Goal: Obtain resource: Obtain resource

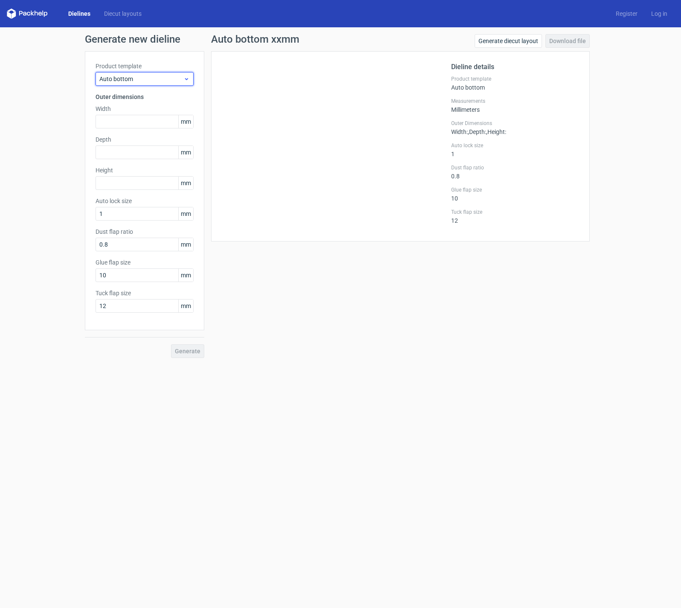
click at [155, 76] on span "Auto bottom" at bounding box center [141, 79] width 84 height 9
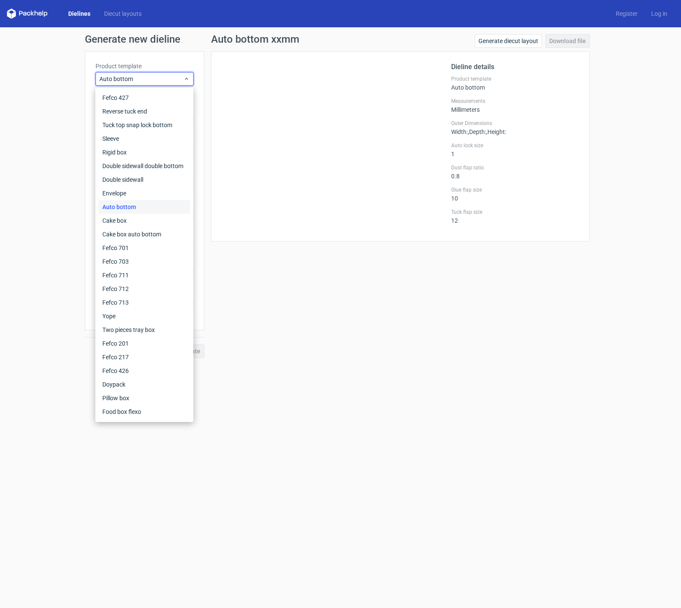
click at [177, 60] on div "Product template Auto bottom Outer dimensions Width mm Depth mm Height mm Auto …" at bounding box center [144, 190] width 119 height 279
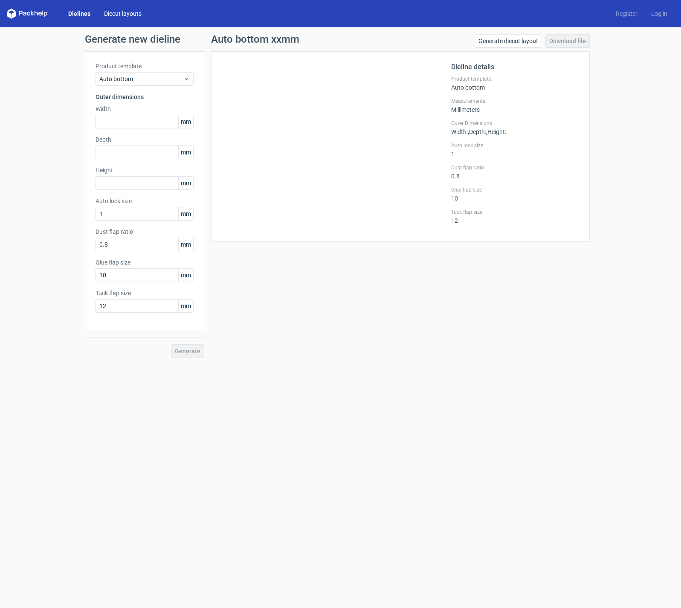
click at [116, 13] on link "Diecut layouts" at bounding box center [122, 13] width 51 height 9
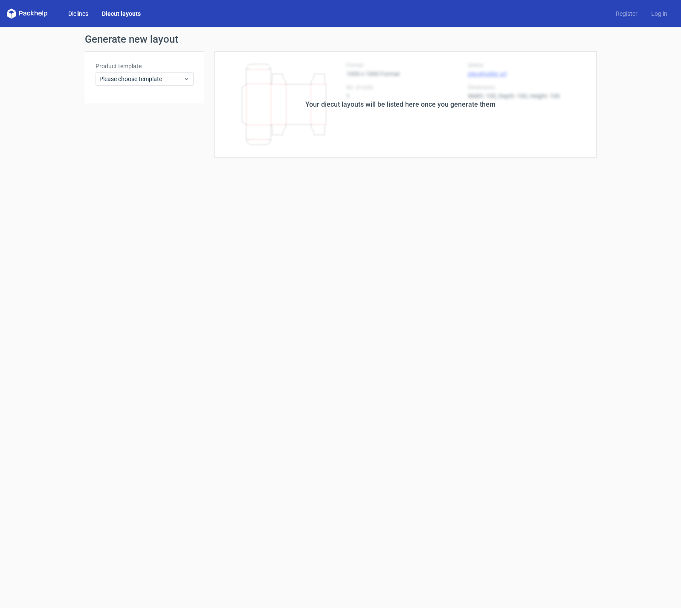
click at [84, 14] on link "Dielines" at bounding box center [78, 13] width 34 height 9
